Goal: Navigation & Orientation: Find specific page/section

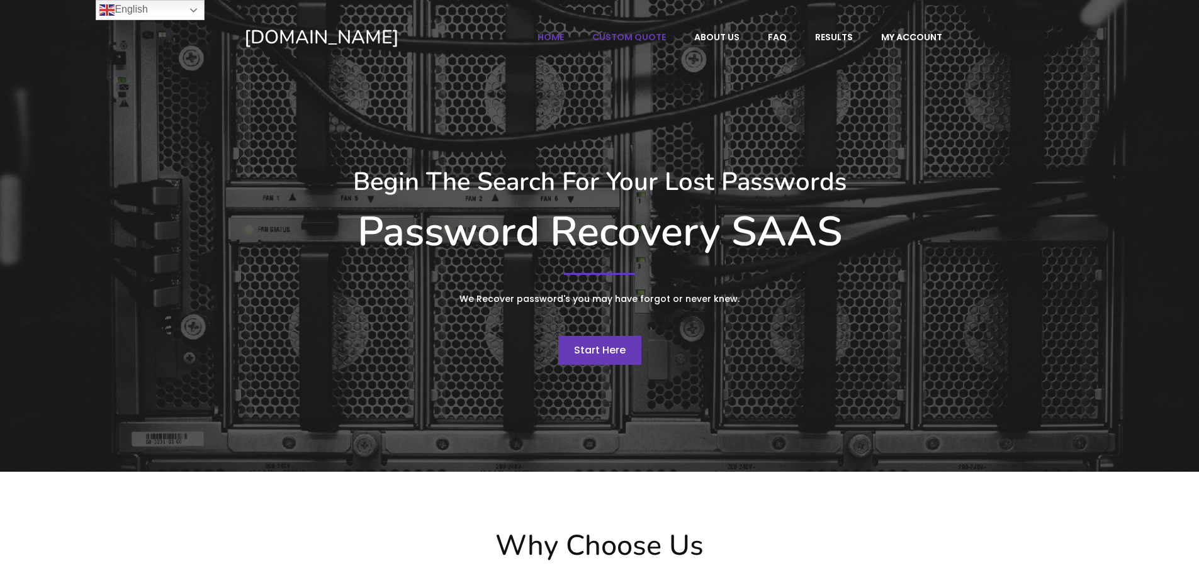
click at [655, 37] on span "Custom Quote" at bounding box center [629, 36] width 74 height 11
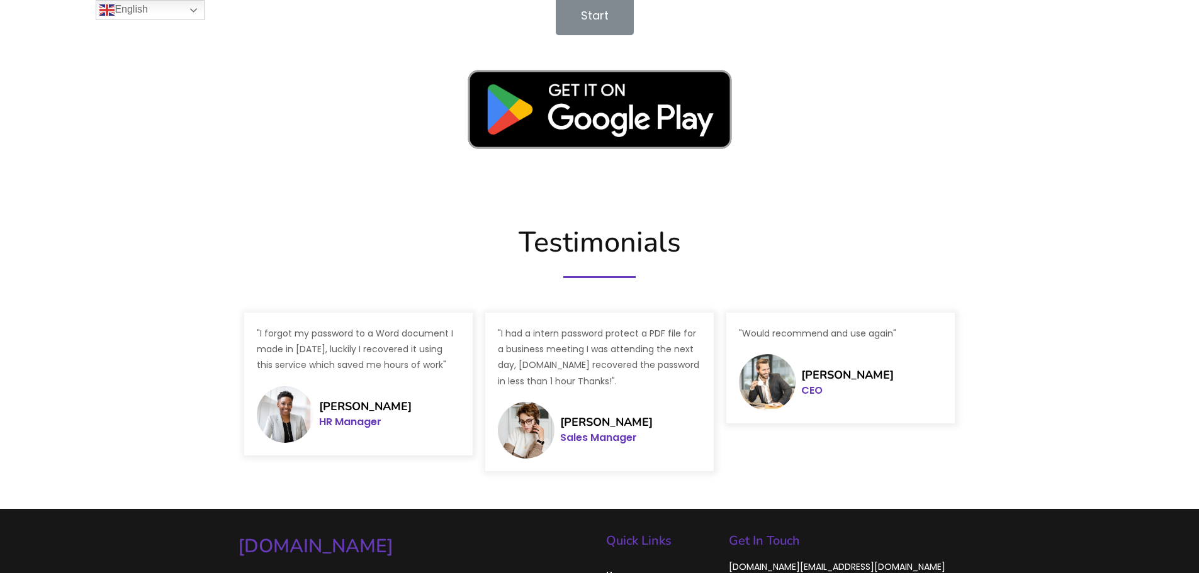
scroll to position [1860, 0]
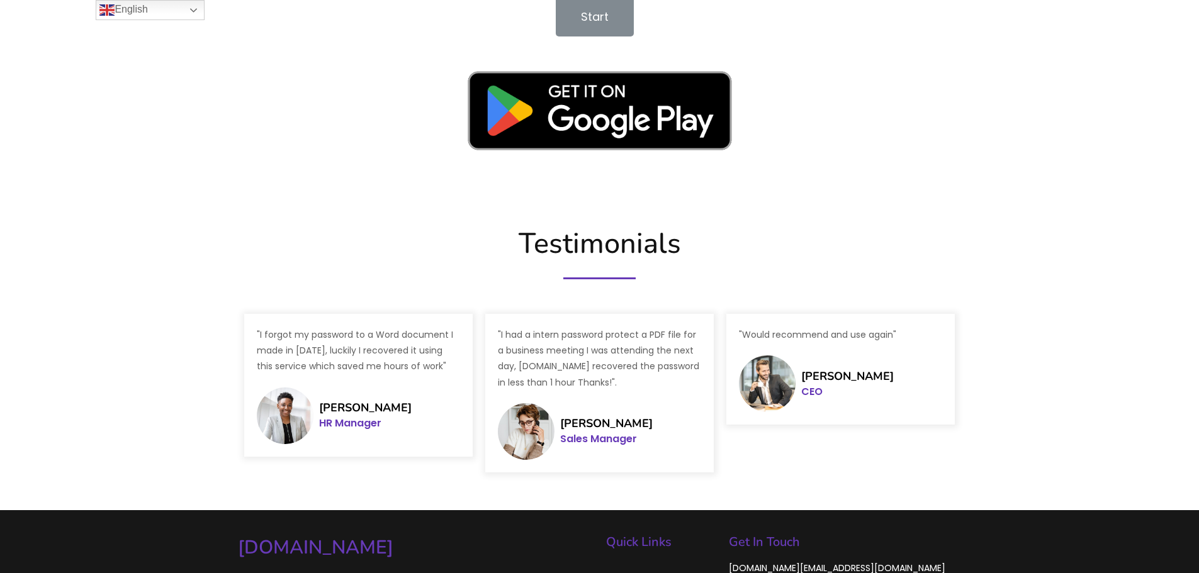
click at [604, 22] on span "Start" at bounding box center [595, 17] width 28 height 16
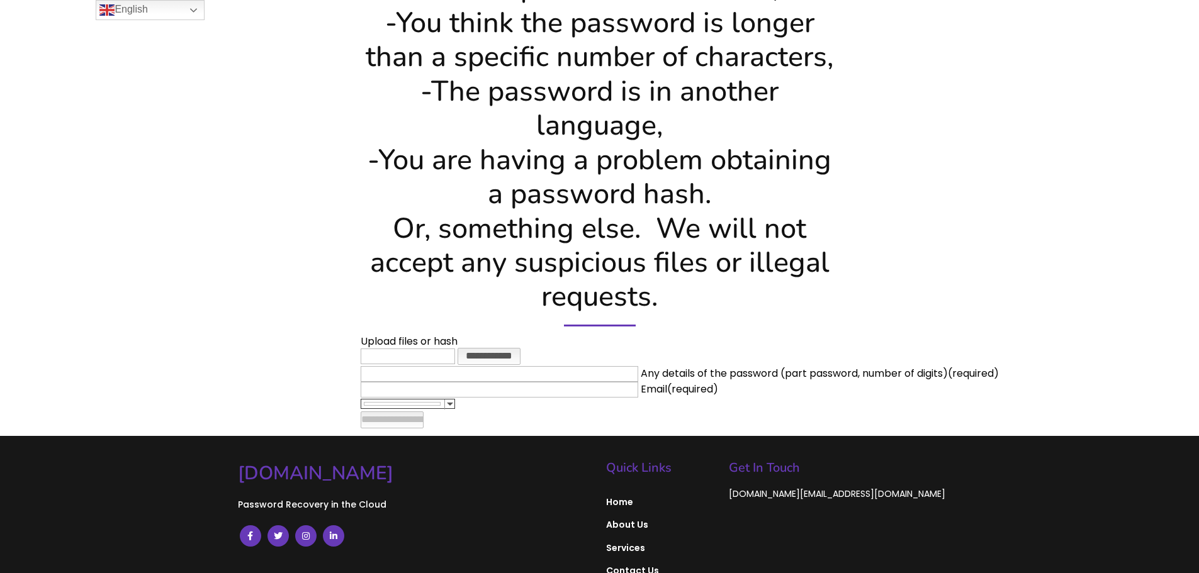
scroll to position [665, 0]
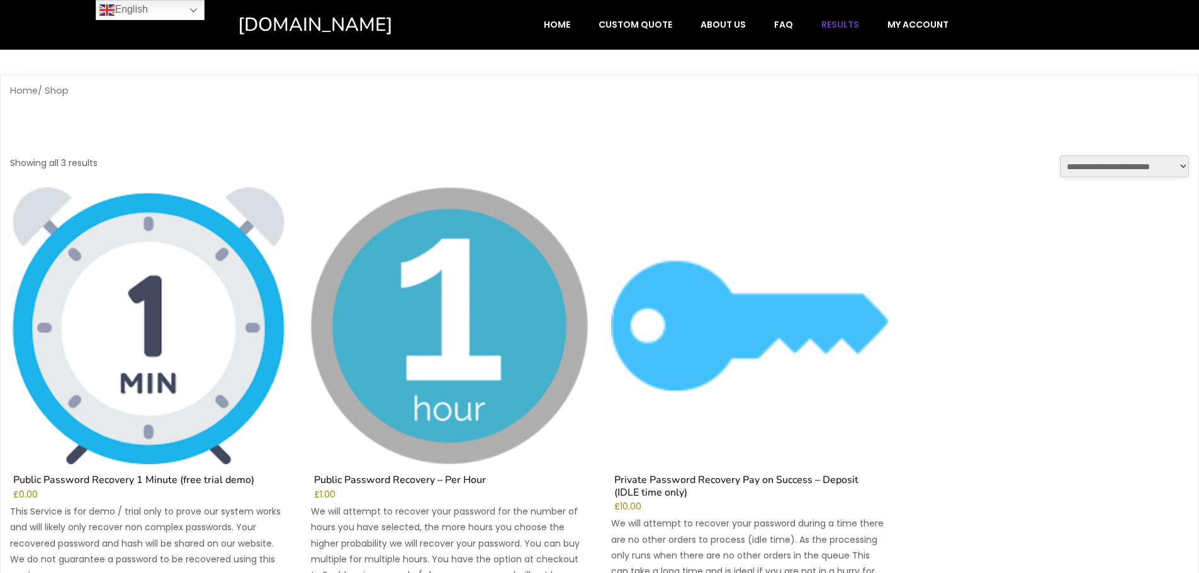
click at [834, 23] on span "Results" at bounding box center [840, 24] width 38 height 11
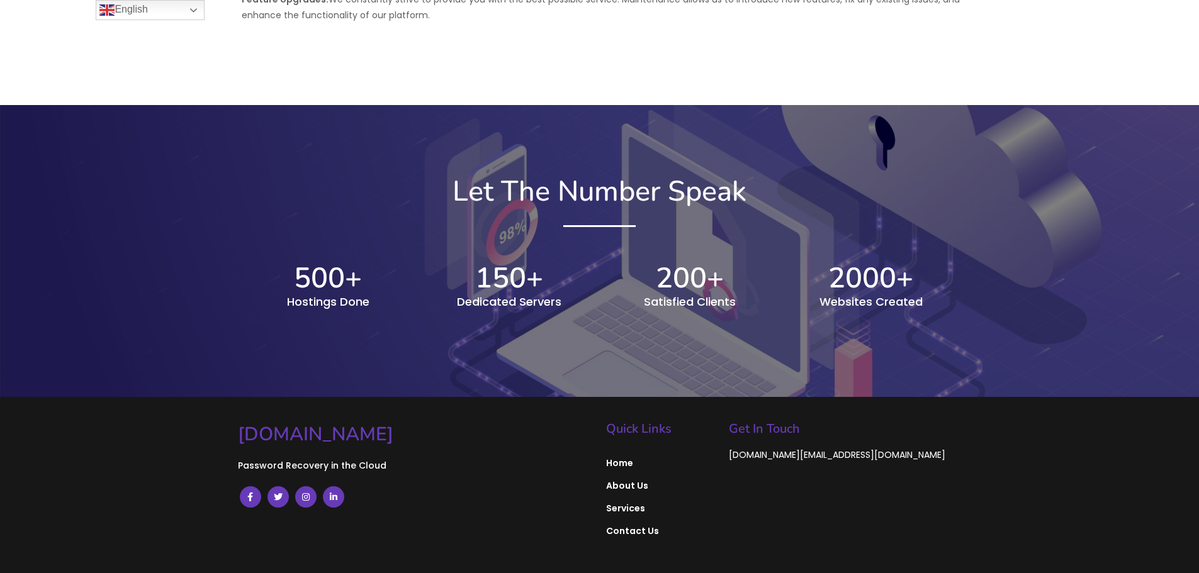
scroll to position [439, 0]
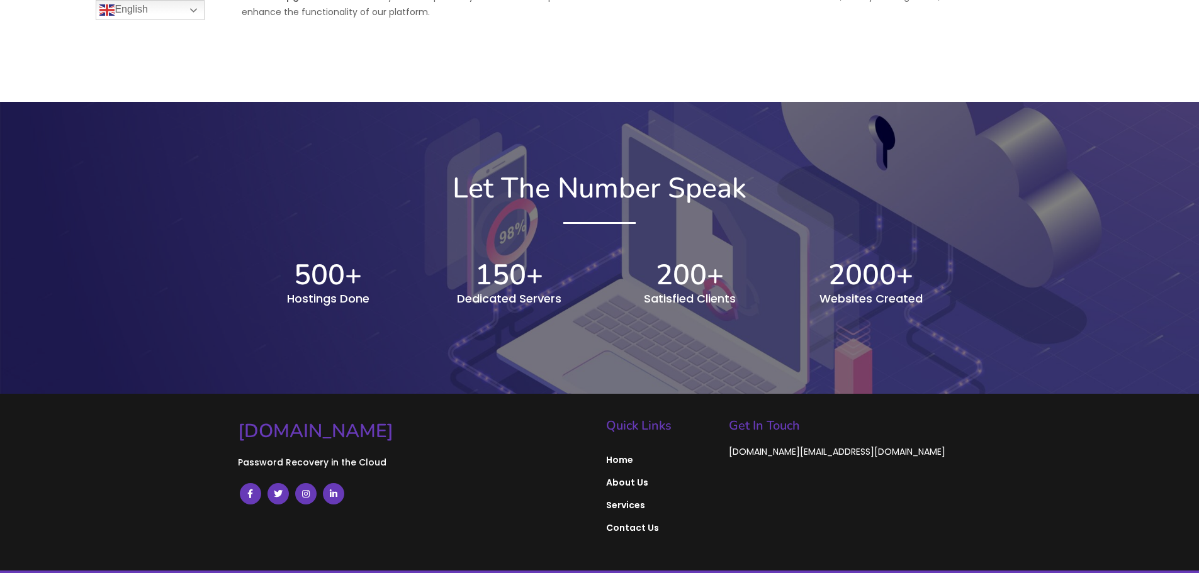
click at [586, 236] on div "Let The Number Speak 500 + Hostings Done 150 + Dedicated Servers 200 + Satisfie…" at bounding box center [600, 248] width 736 height 166
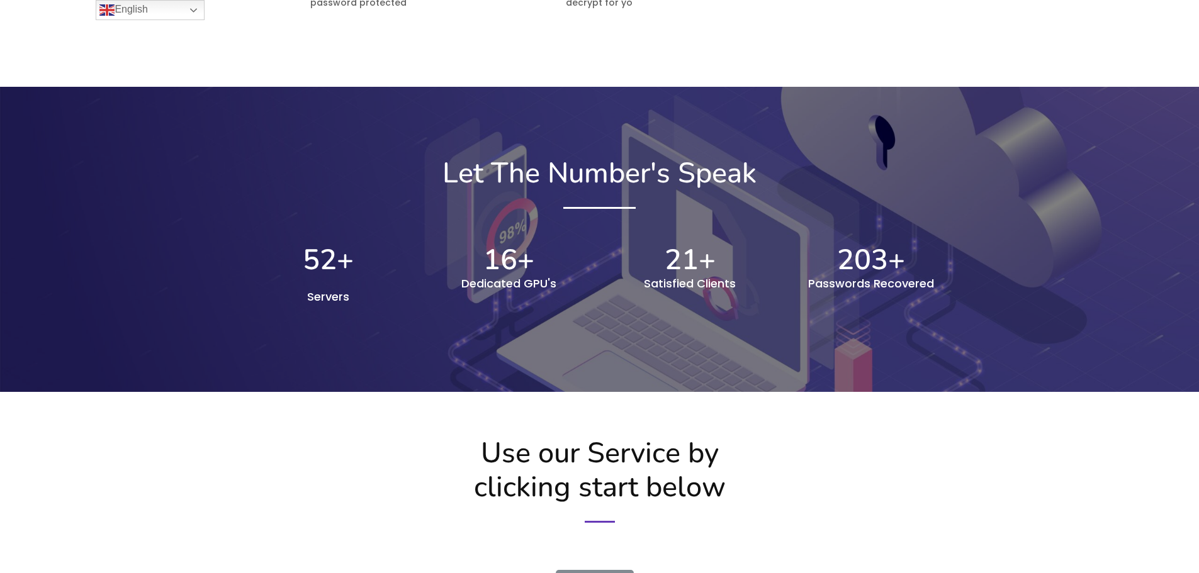
scroll to position [1290, 0]
